Goal: Task Accomplishment & Management: Use online tool/utility

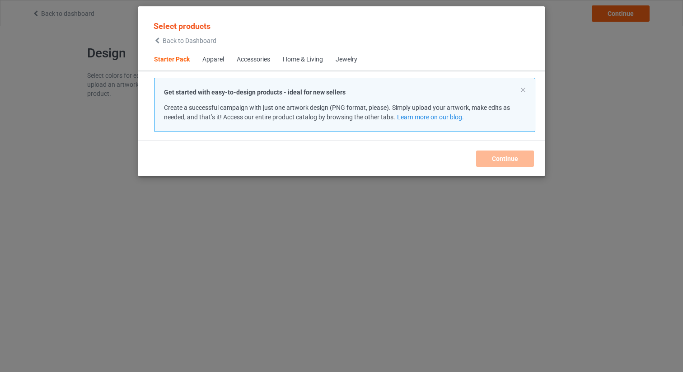
scroll to position [11, 0]
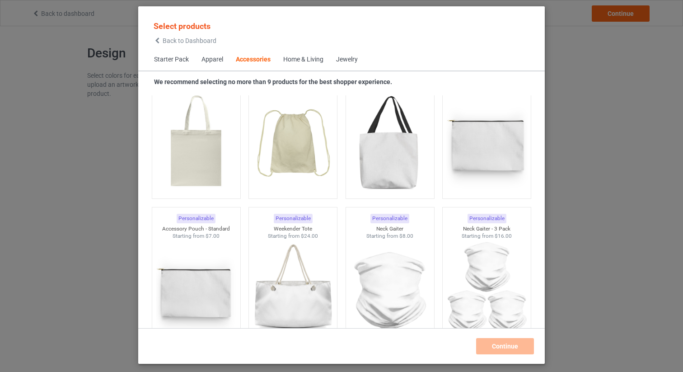
scroll to position [2793, 0]
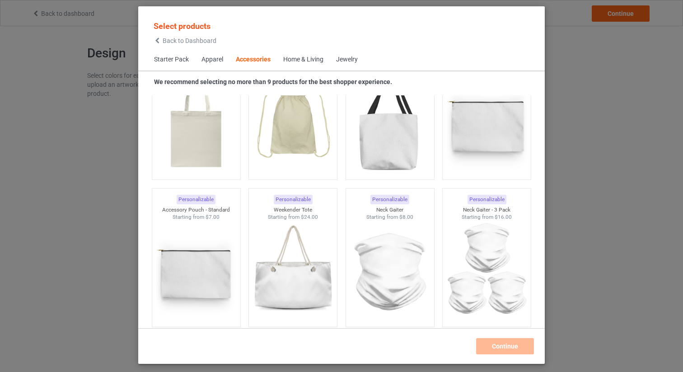
click at [438, 185] on div "Personalizable Neck Gaiter - 3 Pack Starting from $16.00" at bounding box center [486, 257] width 97 height 147
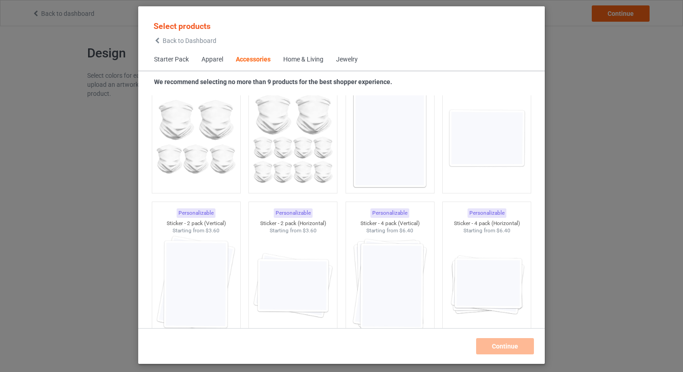
click at [440, 202] on div "Personalizable Sticker - 4 pack (Horizontal) Starting from $6.40" at bounding box center [486, 270] width 97 height 147
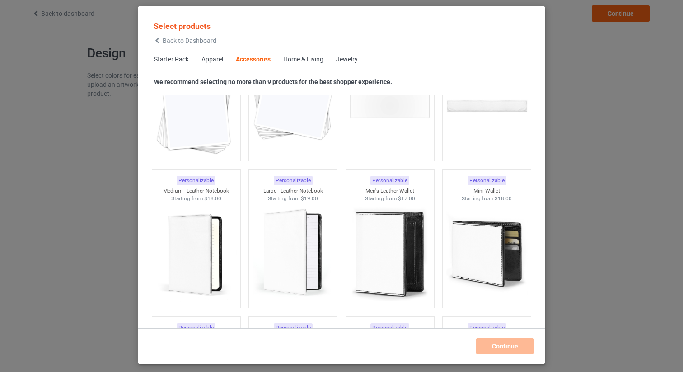
scroll to position [3555, 0]
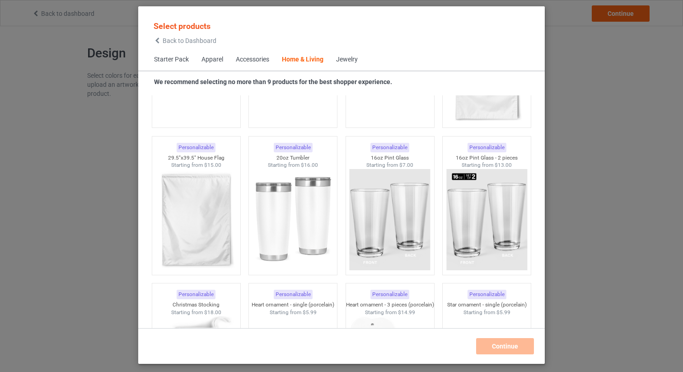
scroll to position [6052, 0]
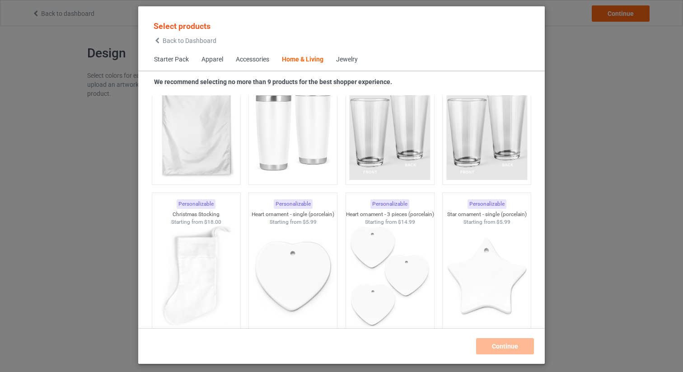
click at [440, 202] on div "Personalizable Star ornament - single (porcelain) Starting from $5.99" at bounding box center [486, 262] width 97 height 147
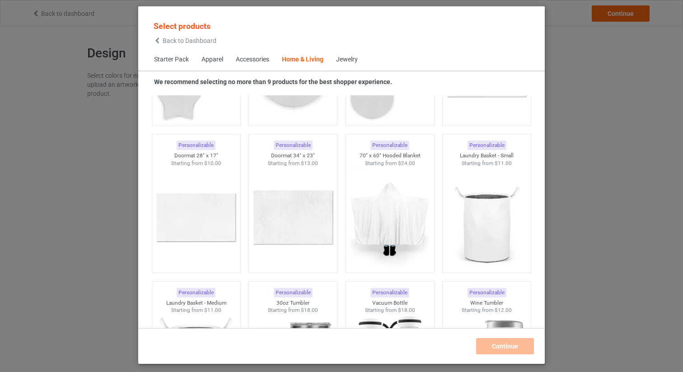
scroll to position [7088, 0]
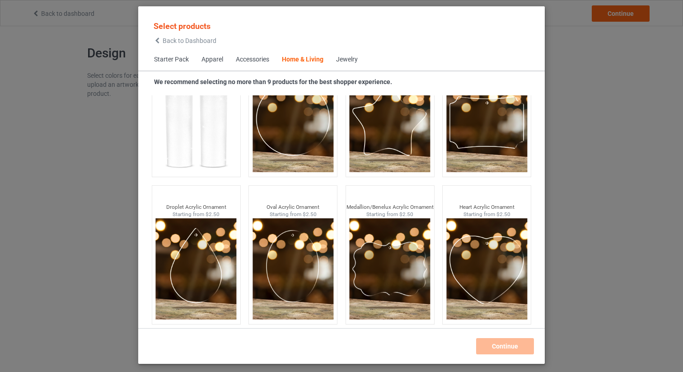
click at [337, 60] on div "Jewelry" at bounding box center [347, 59] width 22 height 9
click at [348, 62] on div "Jewelry" at bounding box center [347, 59] width 22 height 9
click at [636, 102] on div "Select products Back to Dashboard Starter Pack Apparel Accessories Home & Livin…" at bounding box center [341, 186] width 683 height 372
